Goal: Contribute content

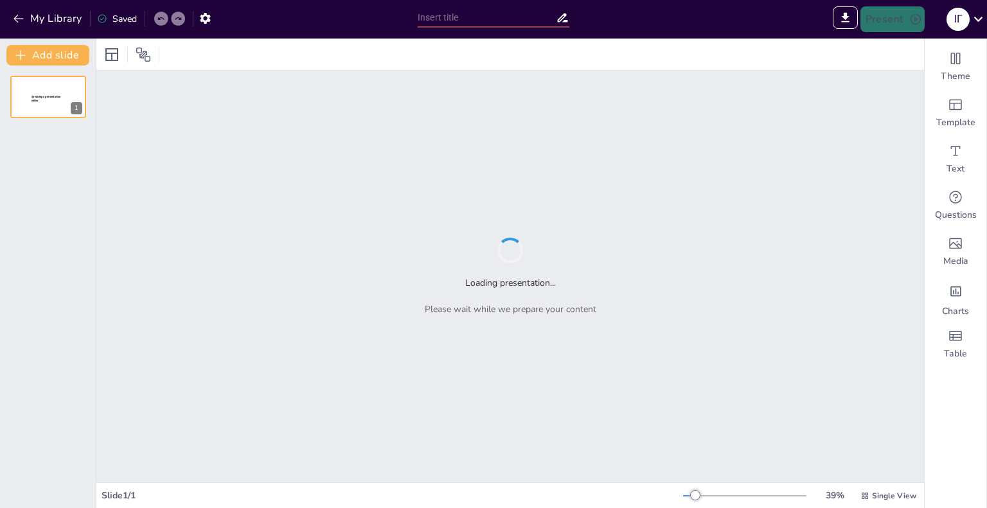
type input "Загрози в [GEOGRAPHIC_DATA]: Визначення та наслідки для користувачів"
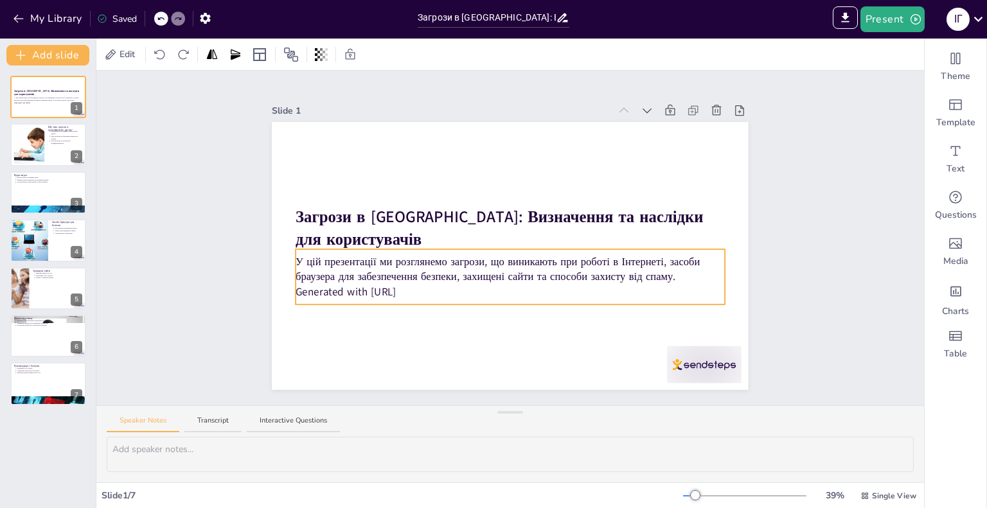
click at [439, 285] on p "Generated with [URL]" at bounding box center [509, 292] width 428 height 15
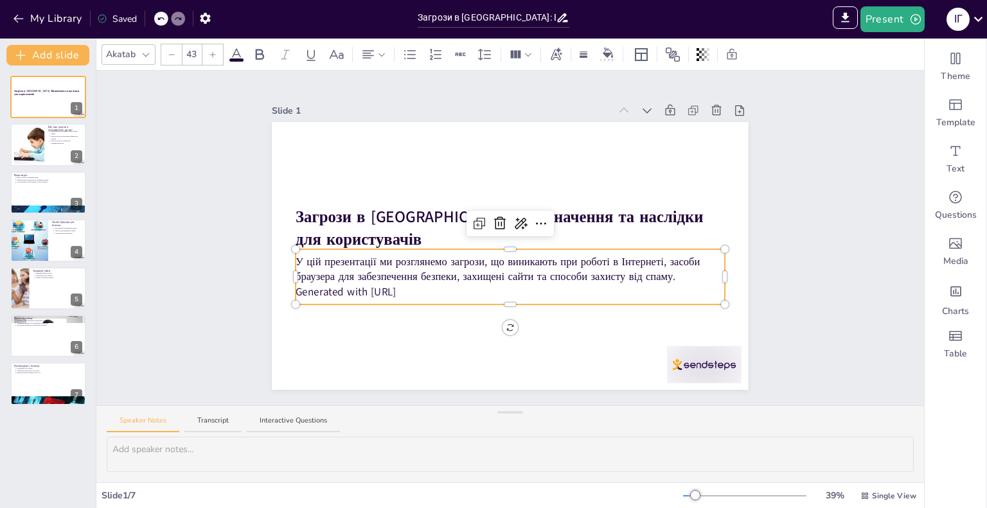
drag, startPoint x: 422, startPoint y: 288, endPoint x: 290, endPoint y: 240, distance: 140.8
click at [290, 240] on div "Загрози в Інтернеті: Визначення та наслідки для користувачів У цій презентації …" at bounding box center [510, 256] width 476 height 268
click at [221, 238] on div "Slide 1 Загрози в [GEOGRAPHIC_DATA]: Визначення та наслідки для користувачів У …" at bounding box center [509, 238] width 827 height 335
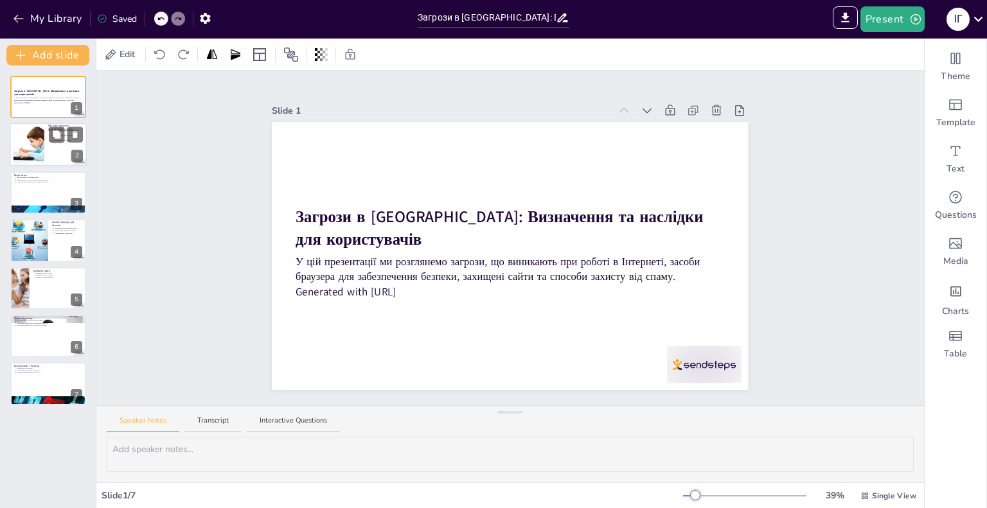
click at [43, 130] on div at bounding box center [28, 144] width 63 height 39
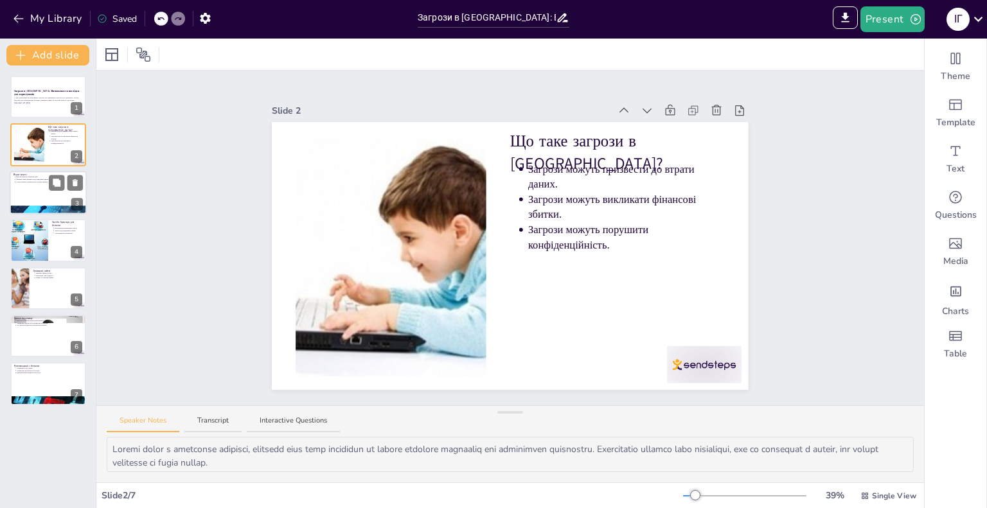
click at [39, 190] on div at bounding box center [48, 193] width 77 height 44
type textarea "Віруси є одним з найпоширеніших видів загроз в Інтернеті. Вони можуть пошкодити…"
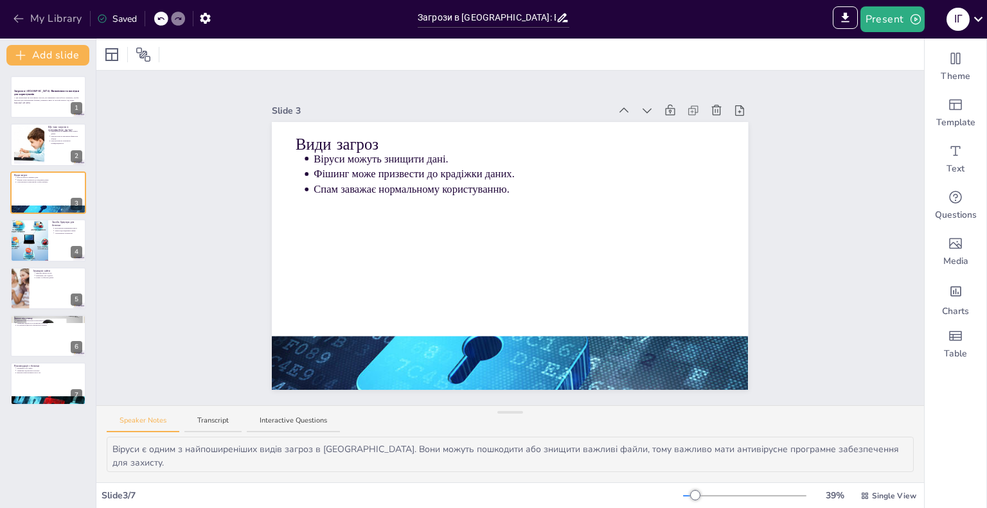
click at [21, 20] on icon "button" at bounding box center [18, 18] width 13 height 13
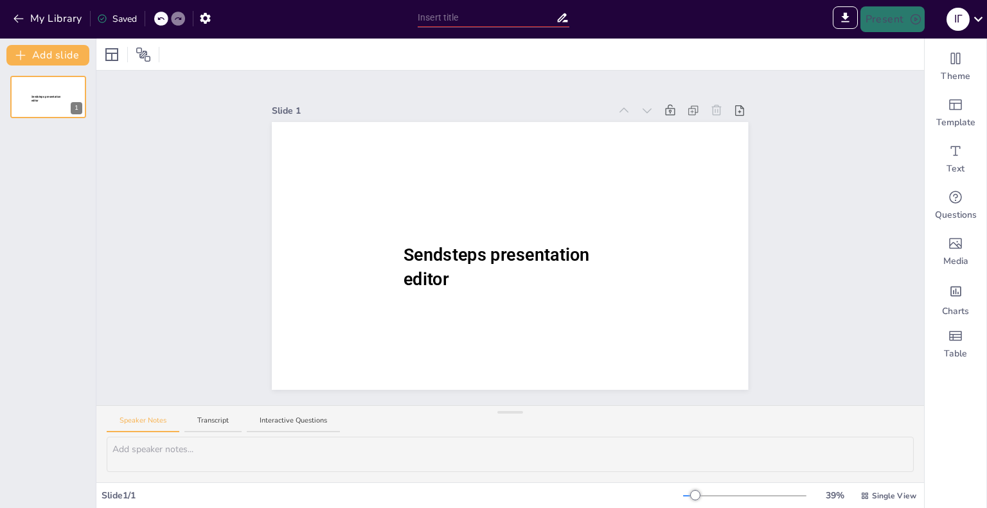
type input "Sendsteps presentation"
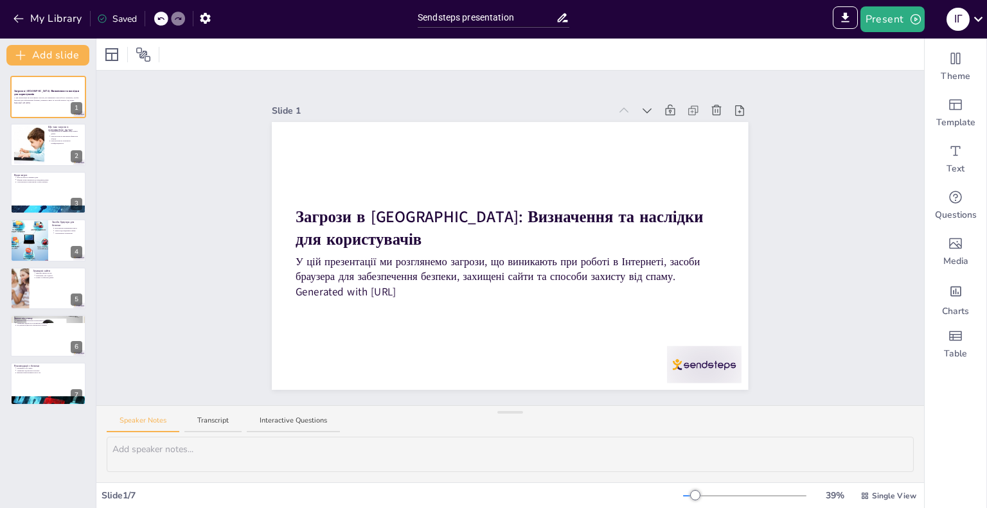
click at [564, 17] on icon at bounding box center [562, 17] width 13 height 13
click at [560, 12] on icon at bounding box center [562, 17] width 13 height 13
click at [560, 15] on icon at bounding box center [562, 17] width 13 height 13
click at [551, 18] on input "Sendsteps presentation" at bounding box center [487, 17] width 138 height 19
click at [560, 17] on icon at bounding box center [563, 17] width 10 height 9
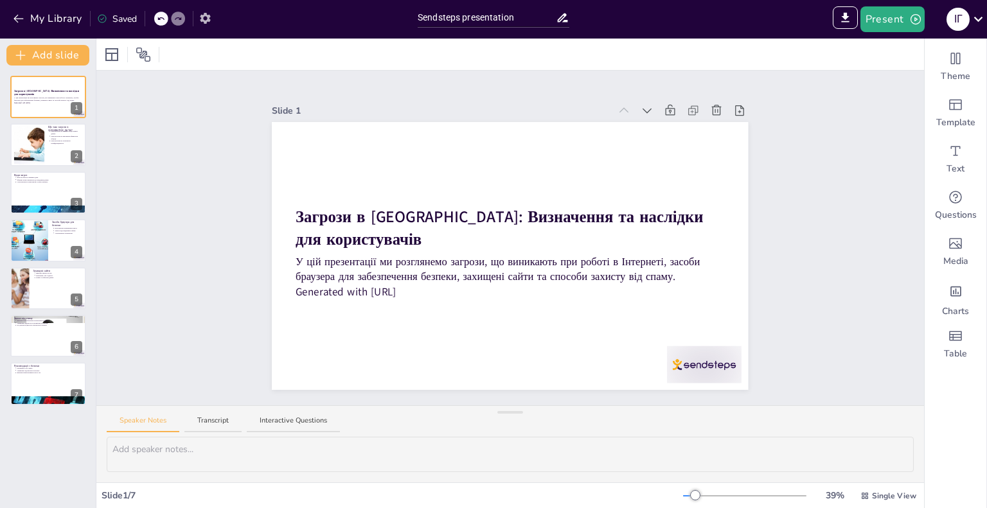
click at [207, 16] on icon "button" at bounding box center [205, 18] width 10 height 11
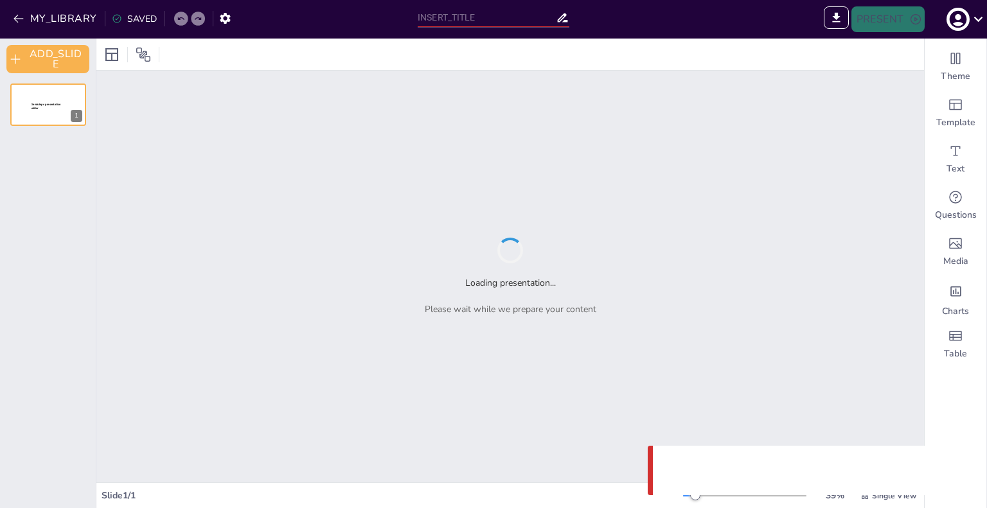
type input "Sendsteps presentation"
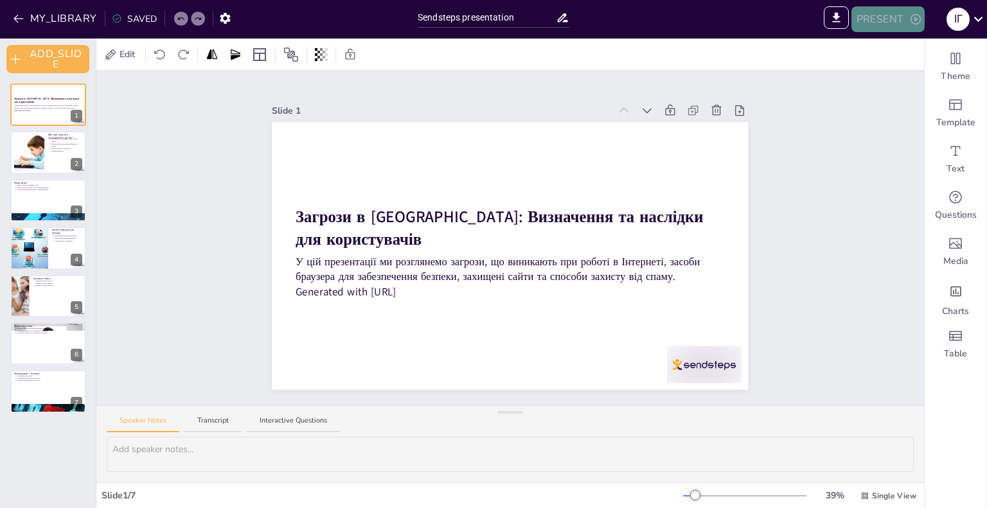
click at [892, 20] on button "PRESENT" at bounding box center [887, 19] width 73 height 26
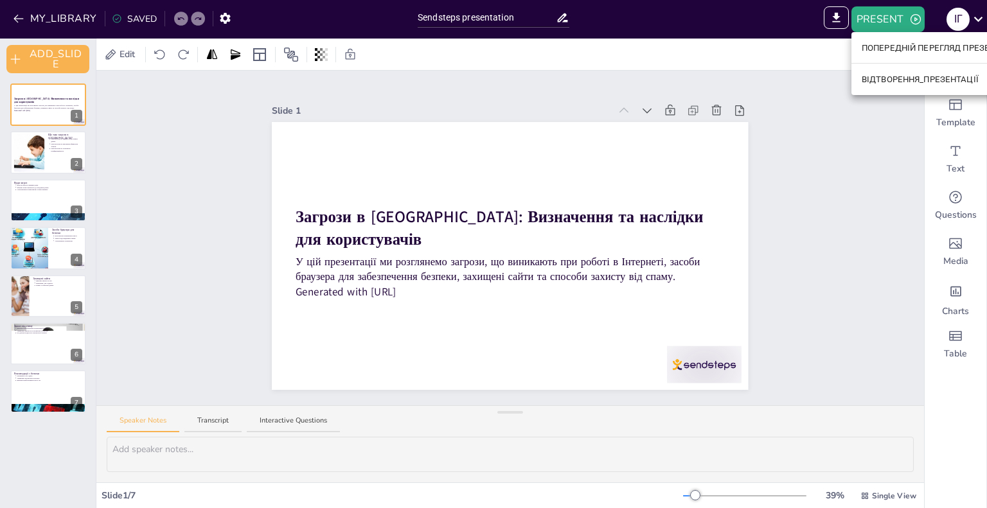
click at [123, 115] on div at bounding box center [493, 254] width 987 height 508
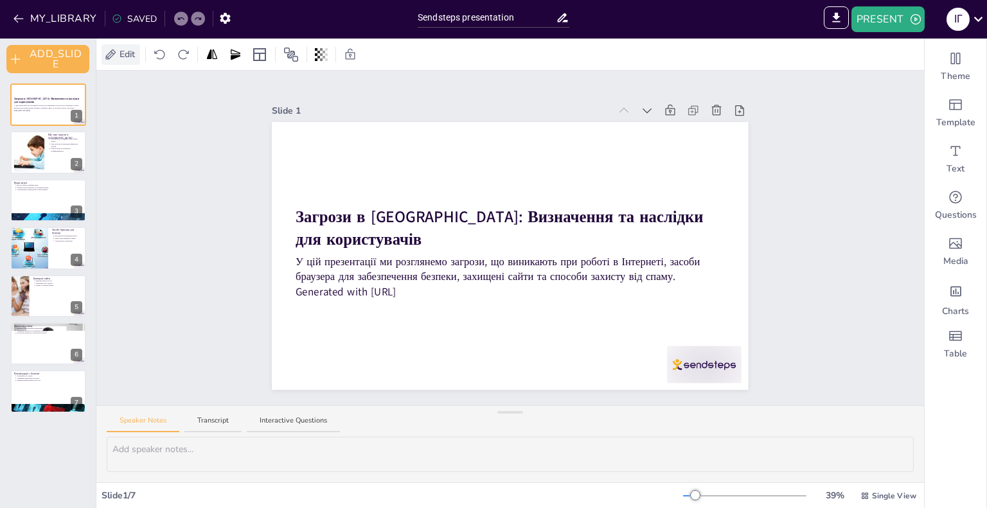
click at [123, 57] on span "Edit" at bounding box center [127, 54] width 21 height 13
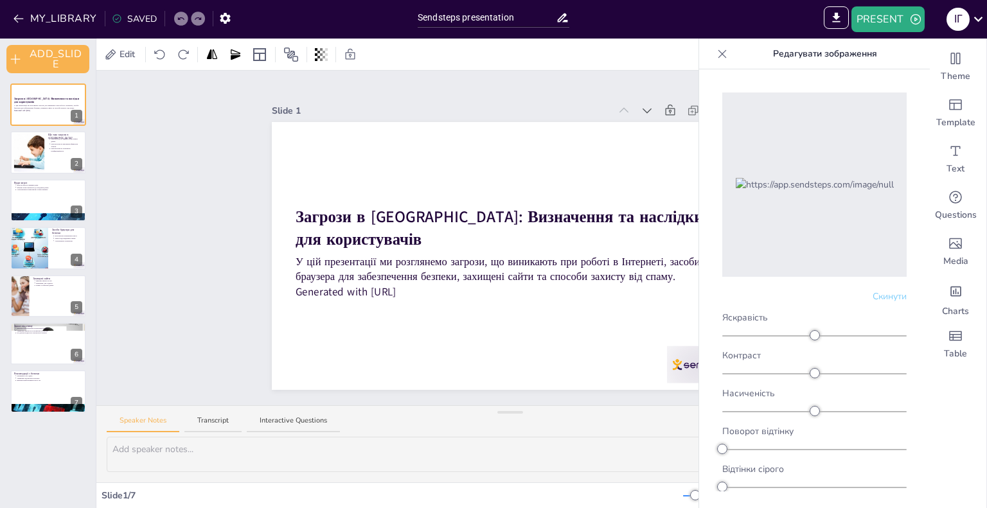
click at [46, 176] on div "Загрози в [GEOGRAPHIC_DATA]: Визначення та наслідки для користувачів У цій през…" at bounding box center [48, 249] width 96 height 330
click at [48, 245] on div at bounding box center [29, 248] width 58 height 44
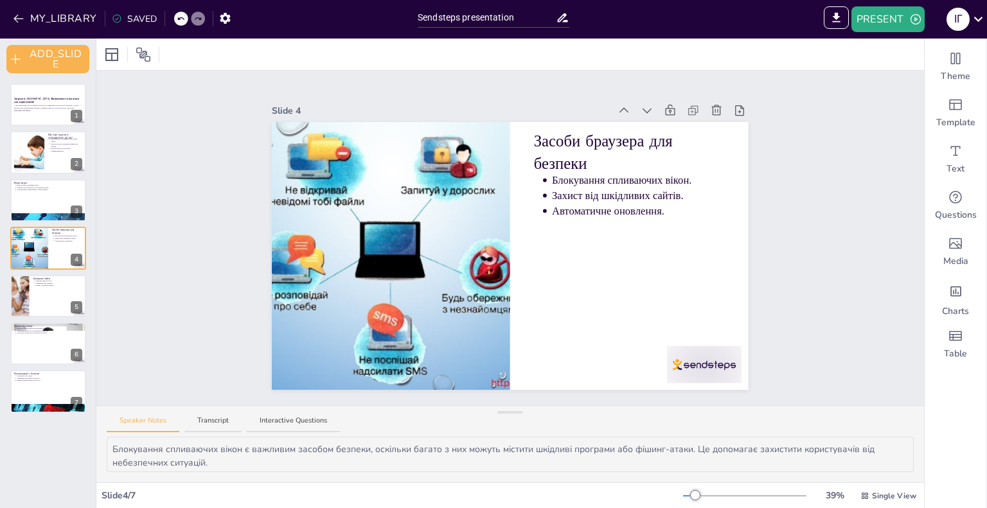
click at [47, 319] on div "Загрози в [GEOGRAPHIC_DATA]: Визначення та наслідки для користувачів У цій през…" at bounding box center [48, 249] width 96 height 330
click at [35, 381] on p "Використання антивірусного ПЗ." at bounding box center [49, 381] width 67 height 3
type textarea "Перевірка URL-адрес є важливим кроком для забезпечення безпеки. Це допомагає ун…"
